Goal: Information Seeking & Learning: Check status

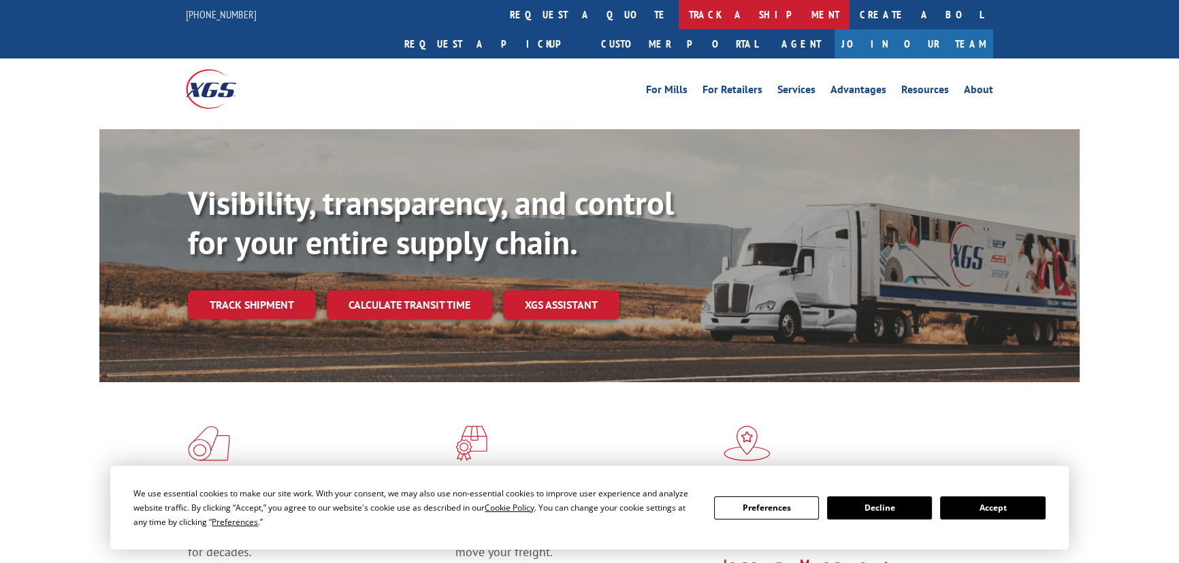
click at [678, 14] on link "track a shipment" at bounding box center [763, 14] width 171 height 29
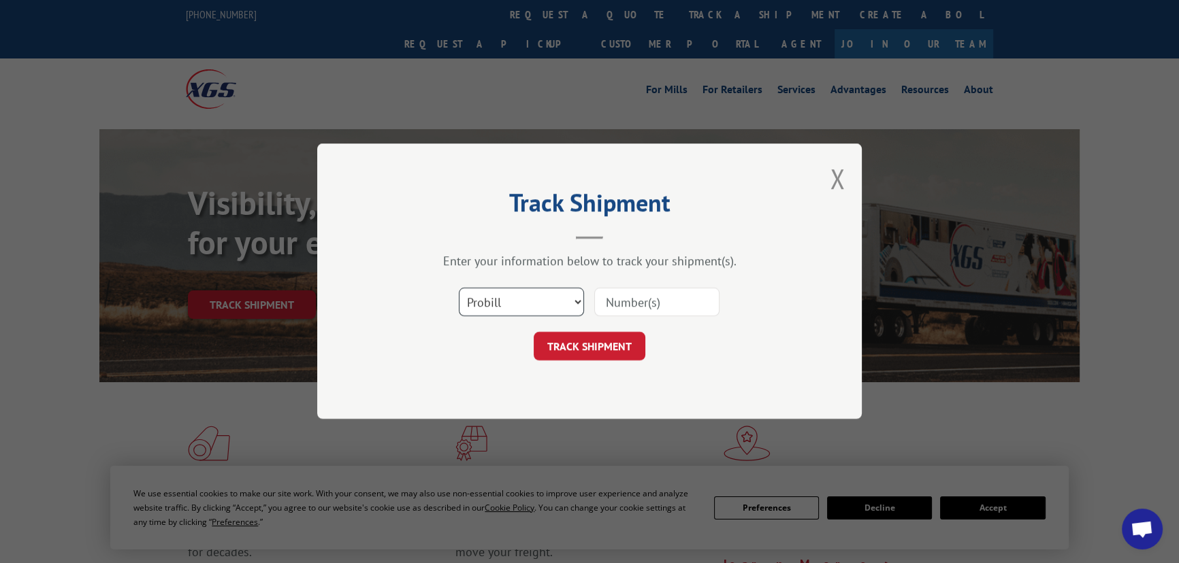
click at [497, 296] on select "Select category... Probill BOL PO" at bounding box center [521, 303] width 125 height 29
select select "bol"
click at [459, 289] on select "Select category... Probill BOL PO" at bounding box center [521, 303] width 125 height 29
click at [642, 306] on input at bounding box center [656, 303] width 125 height 29
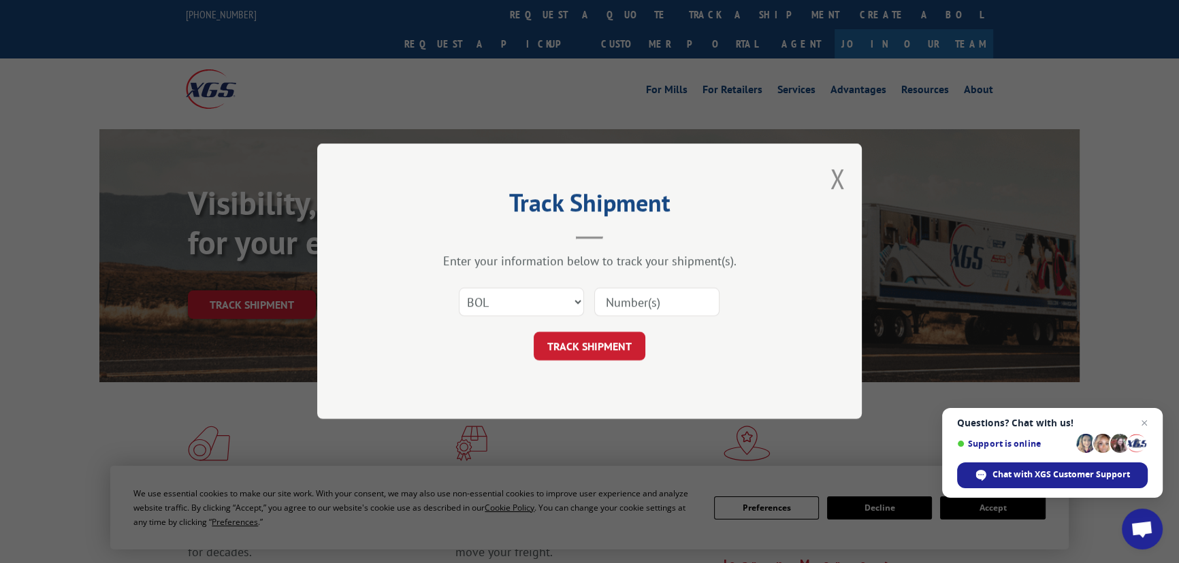
paste input "449406"
type input "449406"
click at [578, 340] on button "TRACK SHIPMENT" at bounding box center [589, 347] width 112 height 29
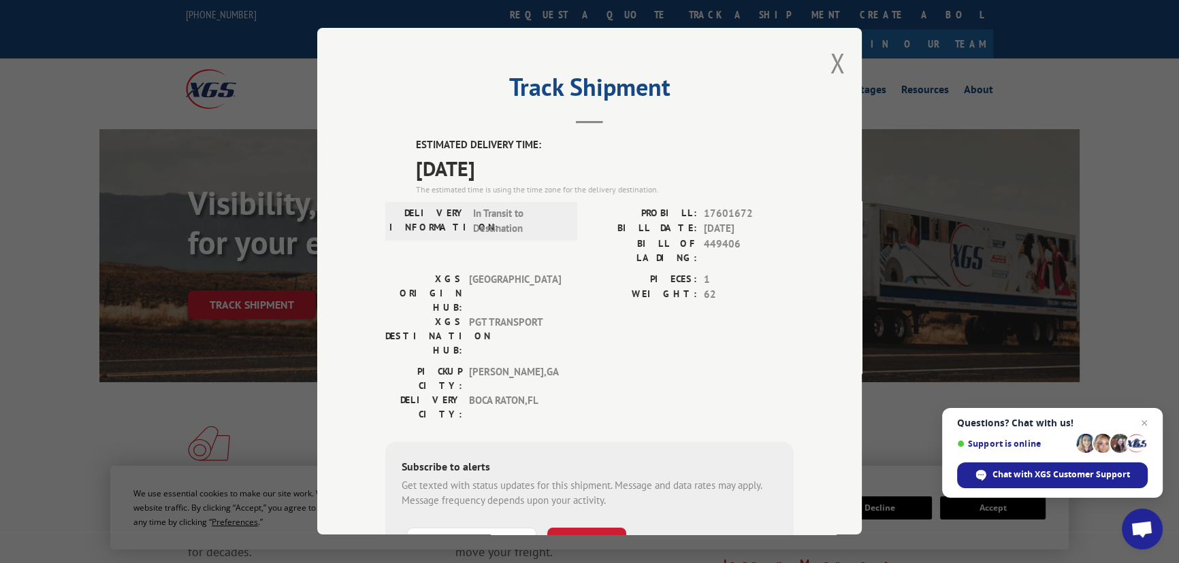
drag, startPoint x: 412, startPoint y: 137, endPoint x: 523, endPoint y: 159, distance: 112.9
click at [523, 159] on div "ESTIMATED DELIVERY TIME: [DATE] The estimated time is using the time zone for t…" at bounding box center [605, 166] width 378 height 59
copy div "ESTIMATED DELIVERY TIME: [DATE]"
